Goal: Navigation & Orientation: Find specific page/section

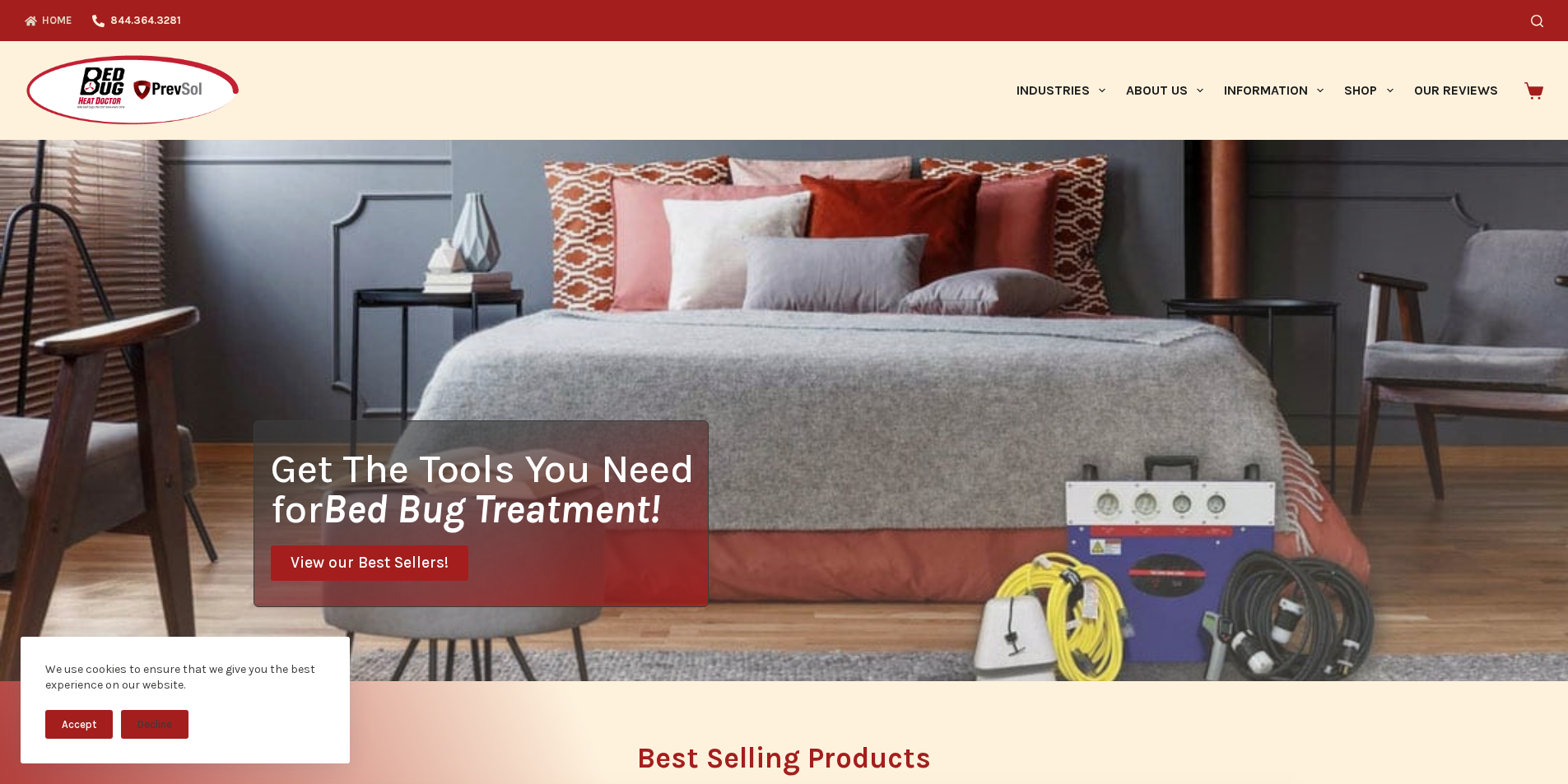
click at [308, 550] on link "View our Best Sellers!" at bounding box center [370, 563] width 198 height 35
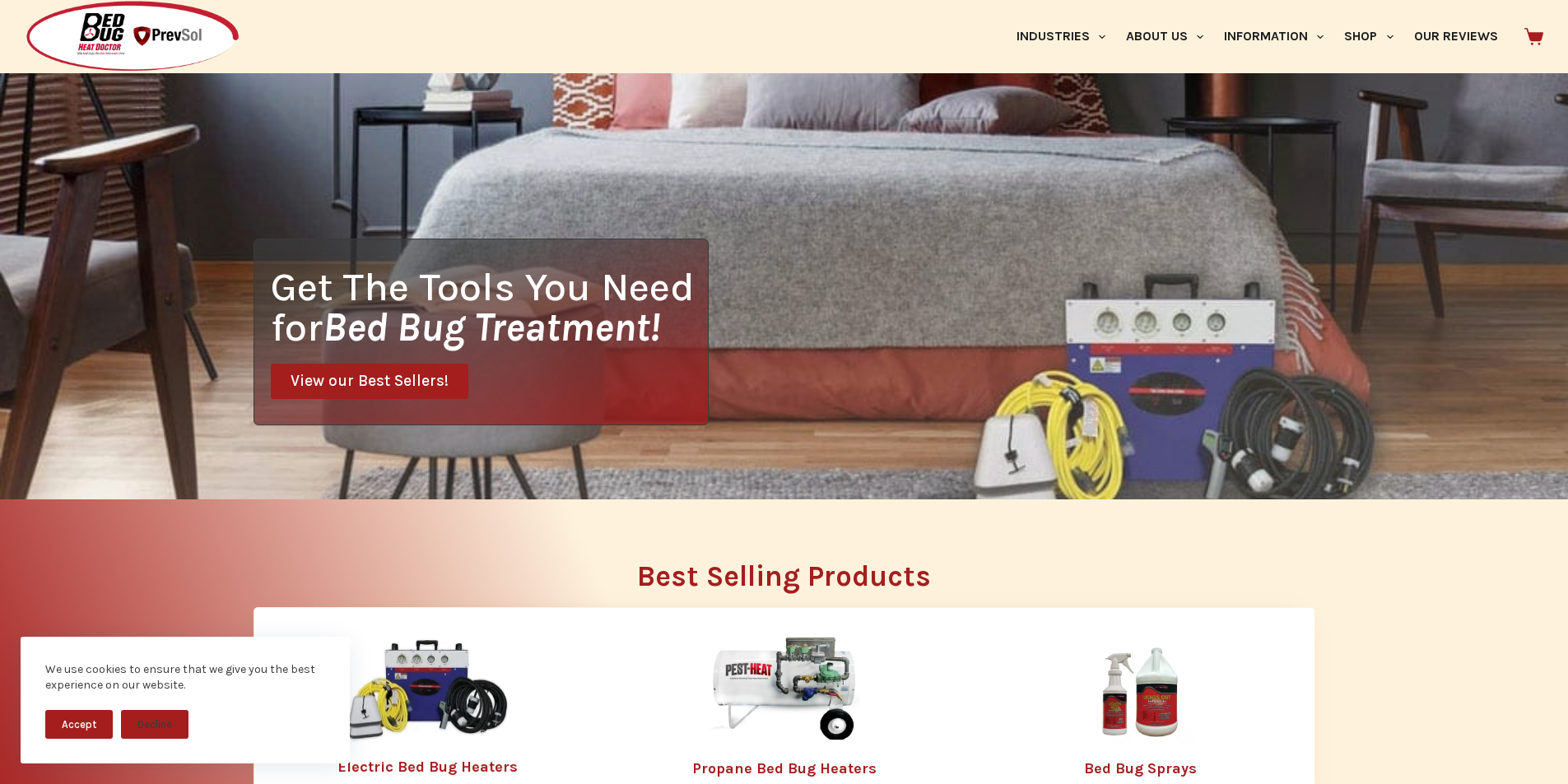
scroll to position [612, 0]
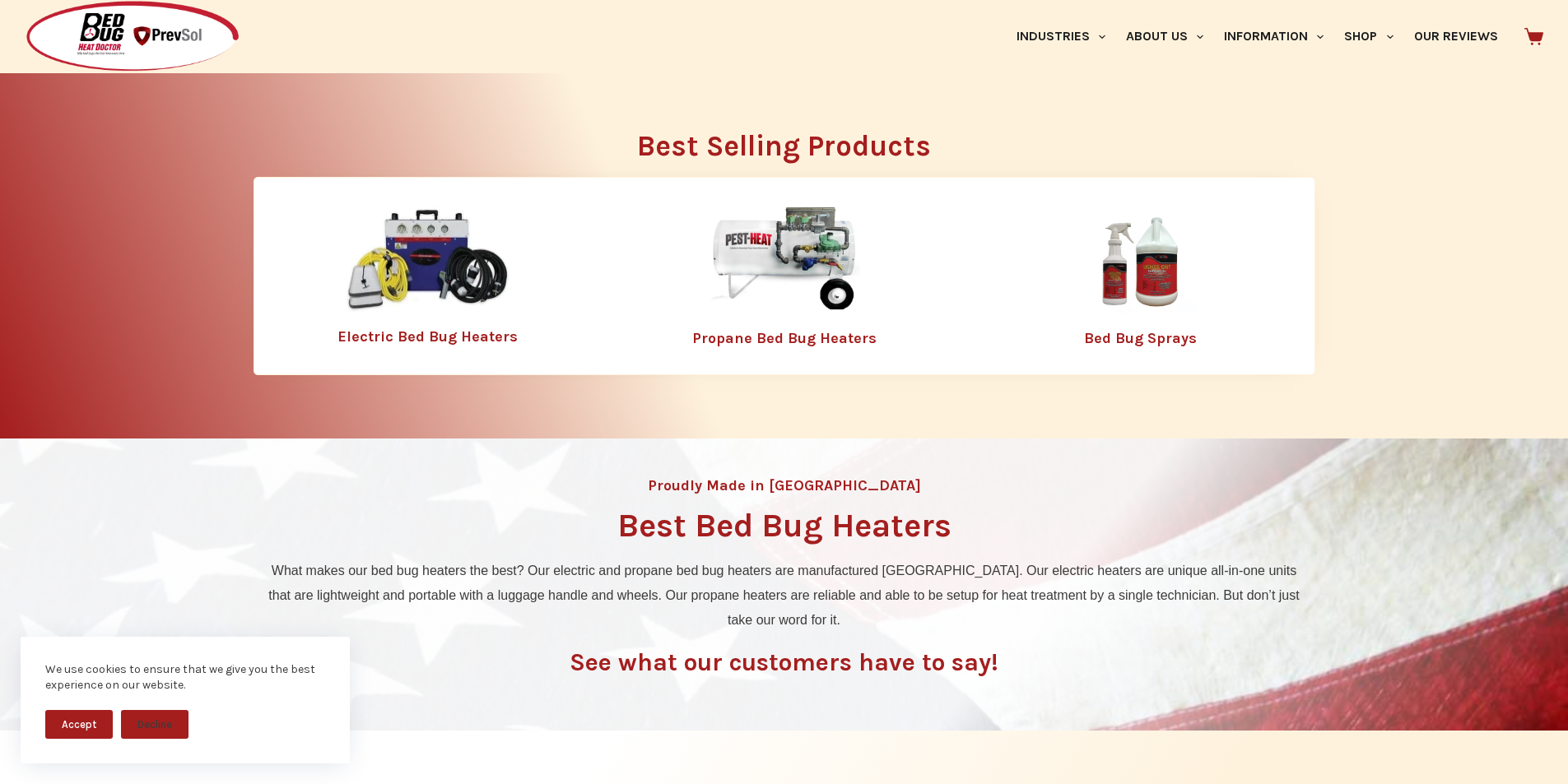
click at [712, 346] on link "Propane Bed Bug Heaters" at bounding box center [784, 338] width 184 height 18
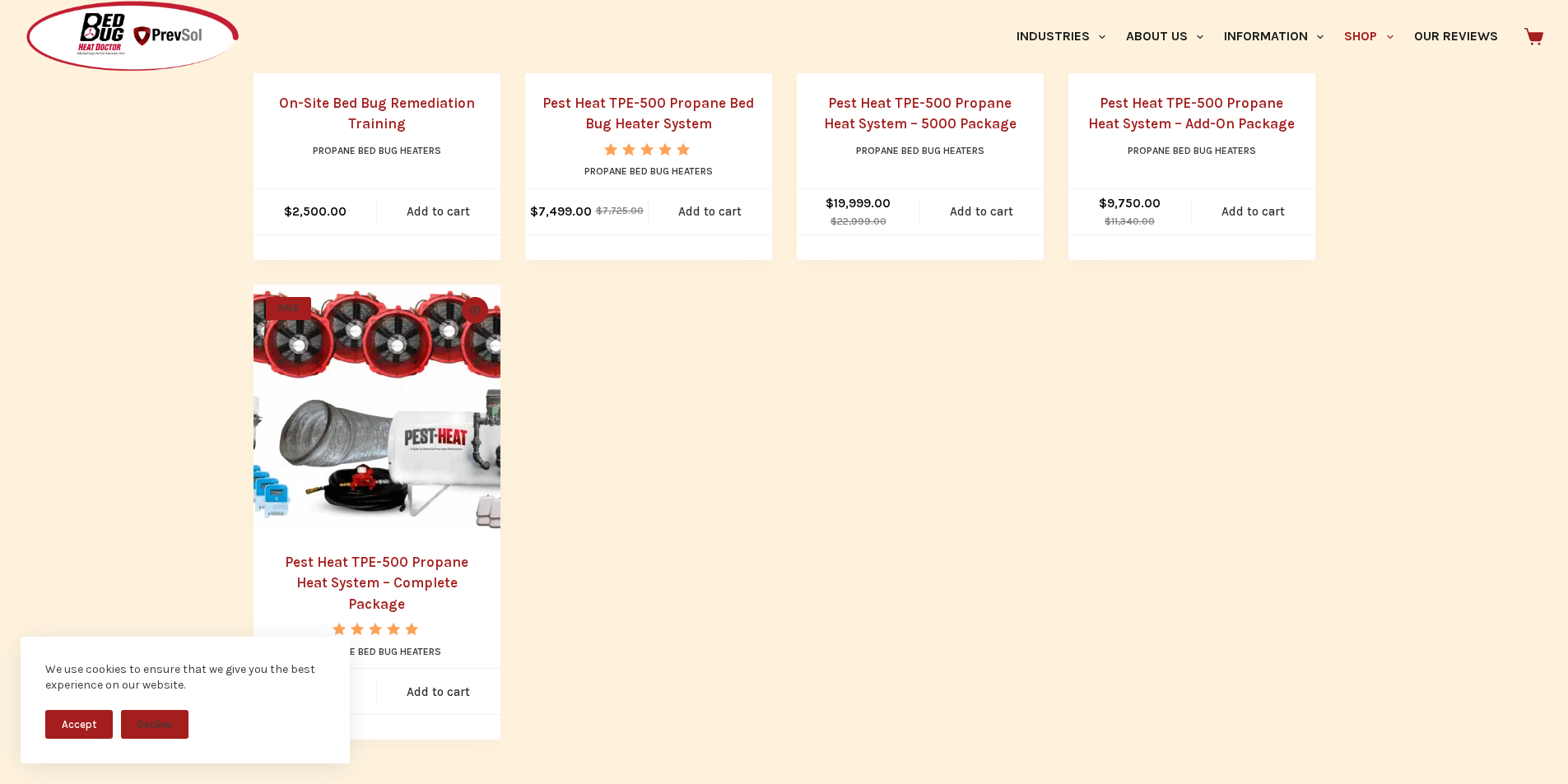
scroll to position [1063, 0]
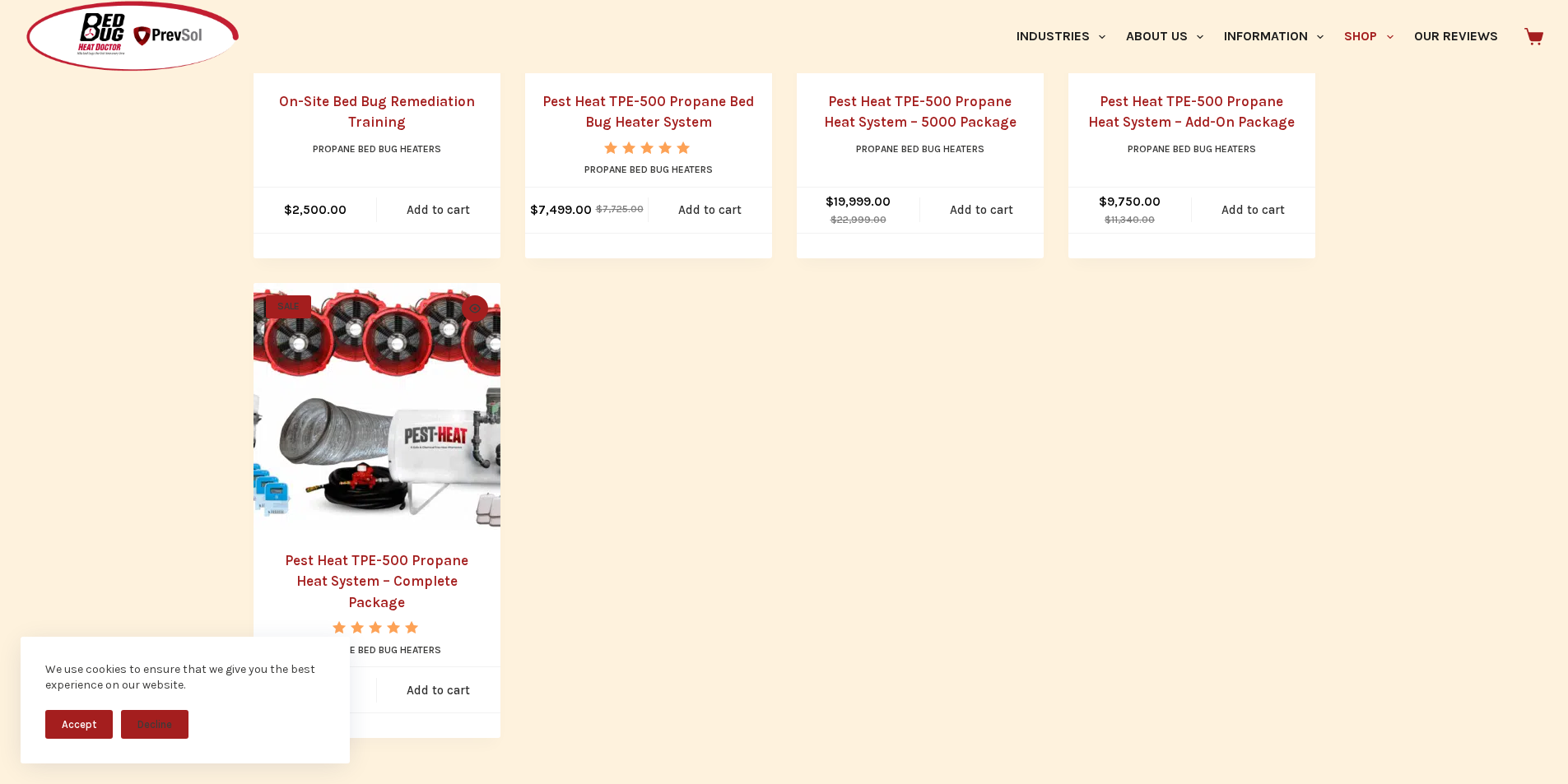
click at [1534, 32] on icon at bounding box center [1534, 37] width 19 height 18
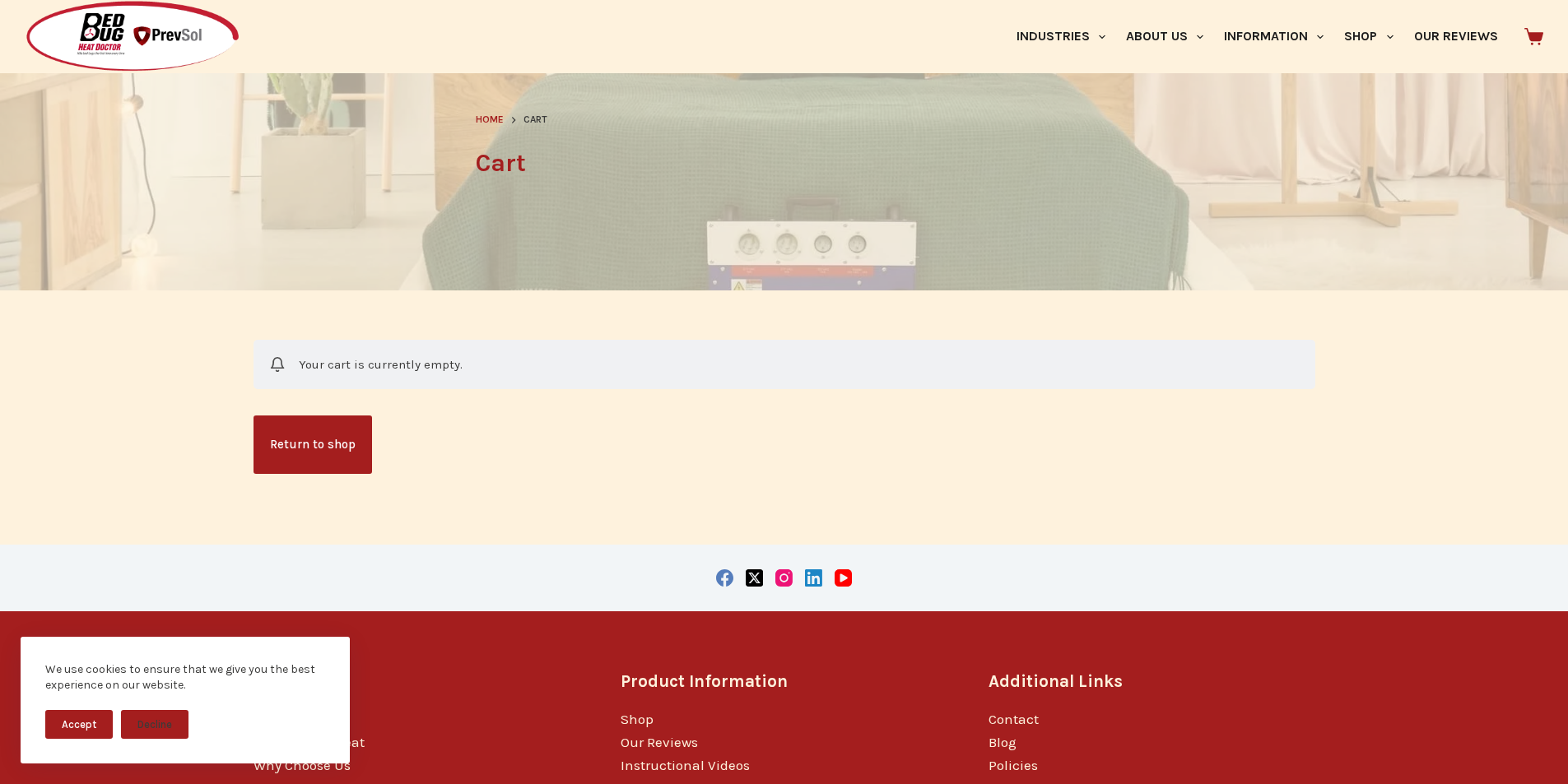
scroll to position [292, 0]
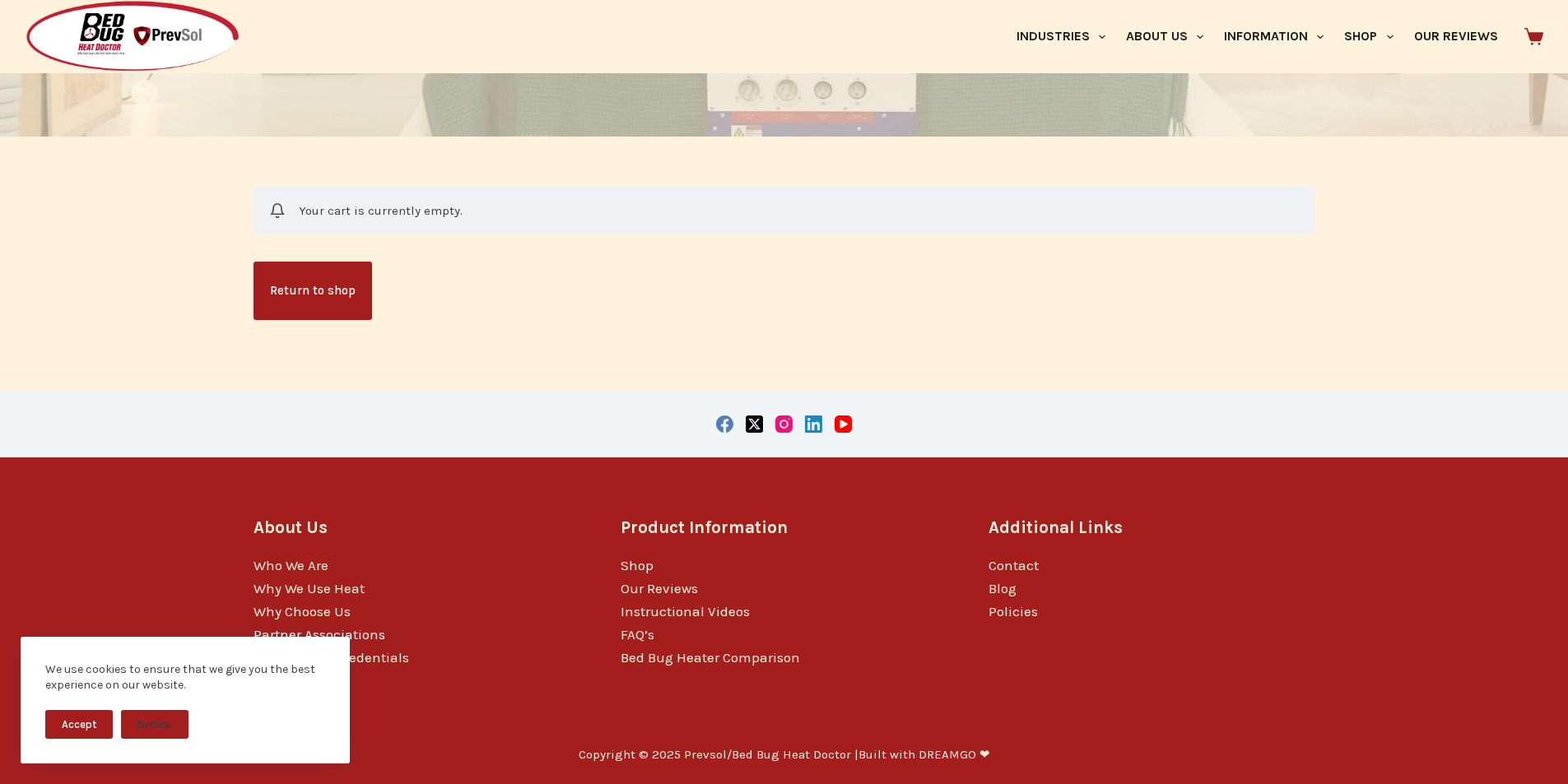
click at [265, 628] on link "Partner Associations" at bounding box center [319, 634] width 131 height 17
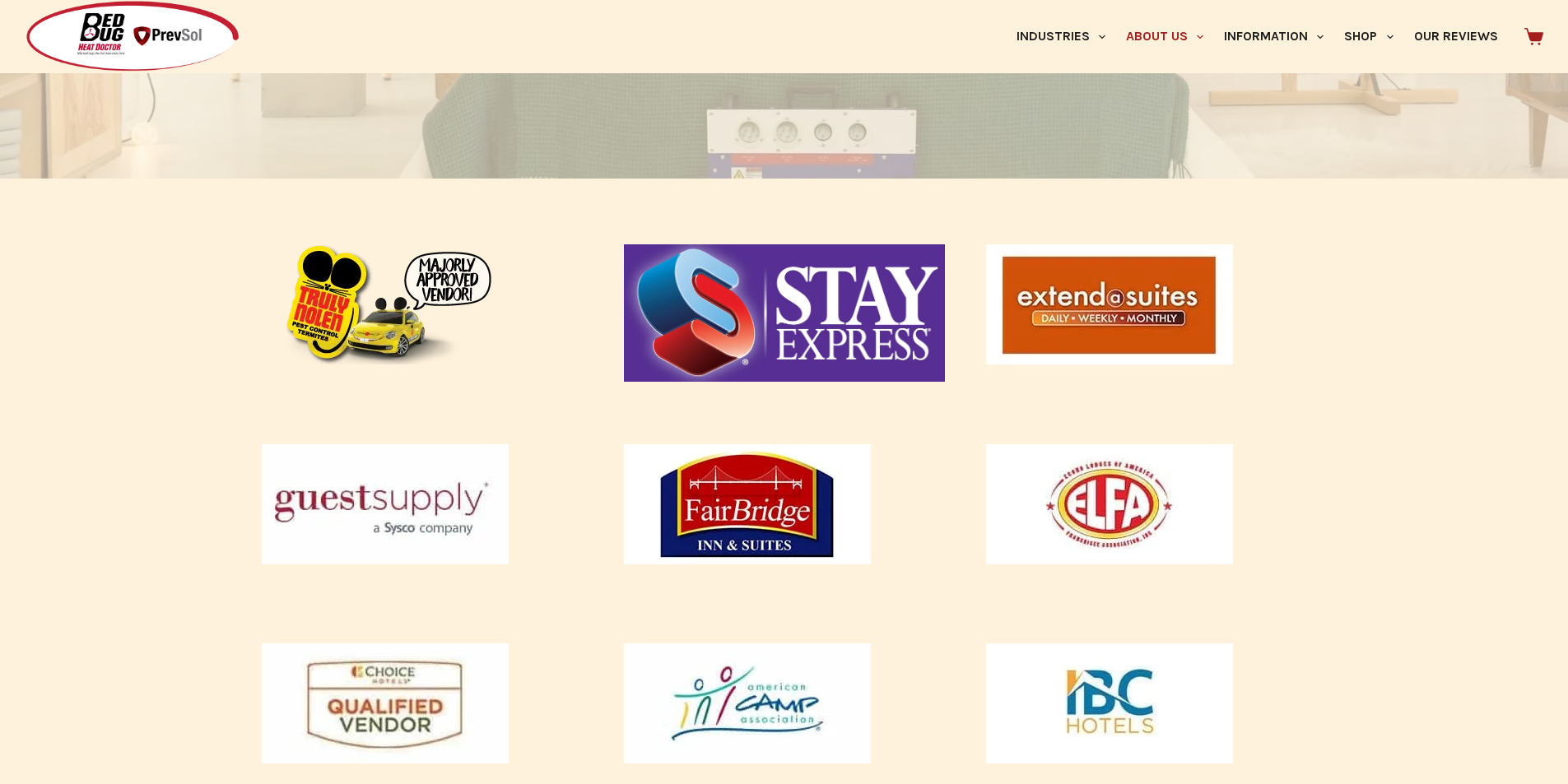
scroll to position [446, 0]
